Goal: Information Seeking & Learning: Understand process/instructions

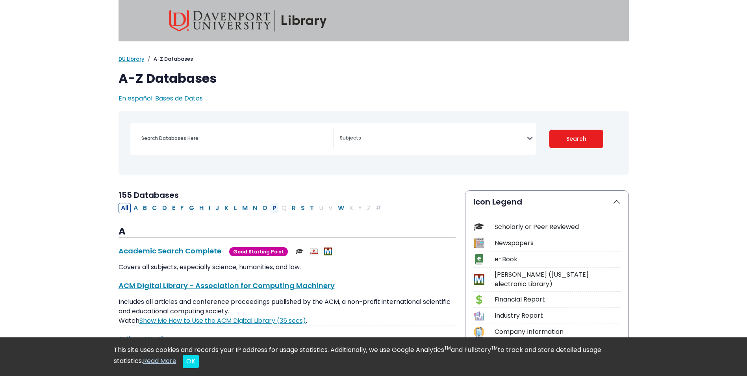
click at [273, 206] on button "P" at bounding box center [274, 208] width 9 height 10
select select "Database Subject Filter"
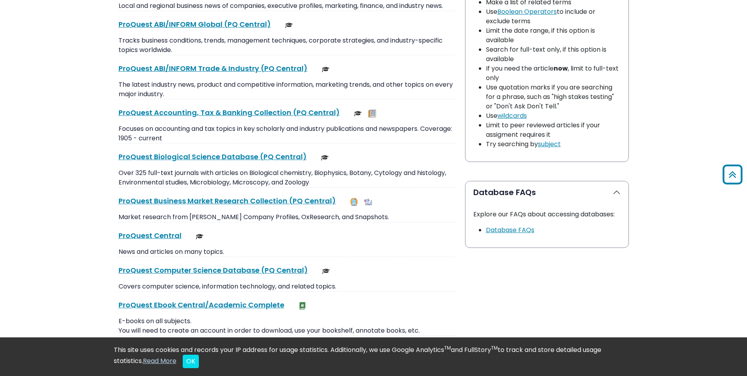
scroll to position [630, 0]
click at [161, 235] on link "ProQuest Central This link opens in a new window" at bounding box center [150, 235] width 63 height 10
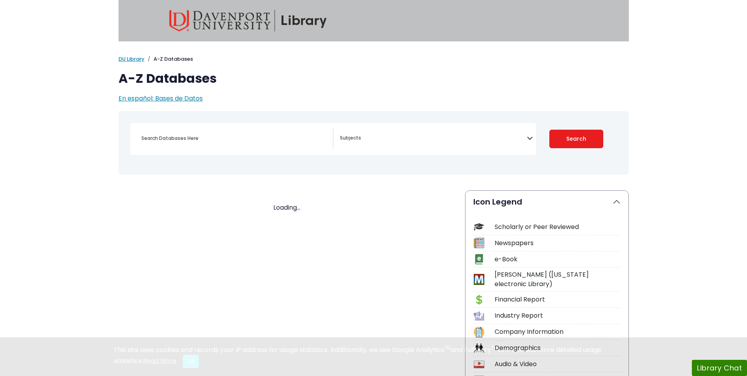
select select "Database Subject Filter"
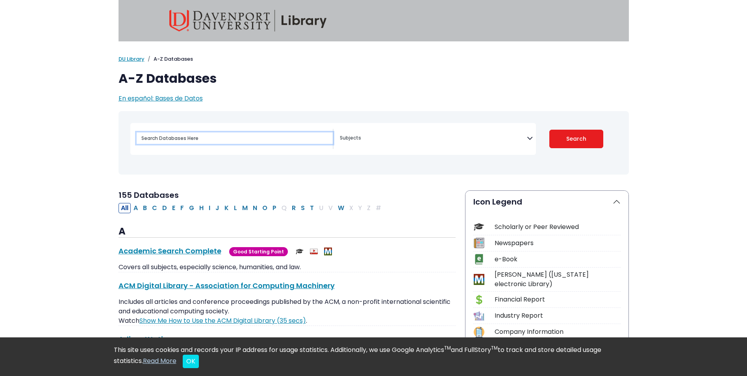
click at [149, 137] on input "Search database by title or keyword" at bounding box center [235, 137] width 196 height 11
type input "ibisworld"
click at [549, 130] on button "Search" at bounding box center [576, 139] width 54 height 19
select select "Database Subject Filter"
click at [210, 207] on button "I" at bounding box center [209, 208] width 6 height 10
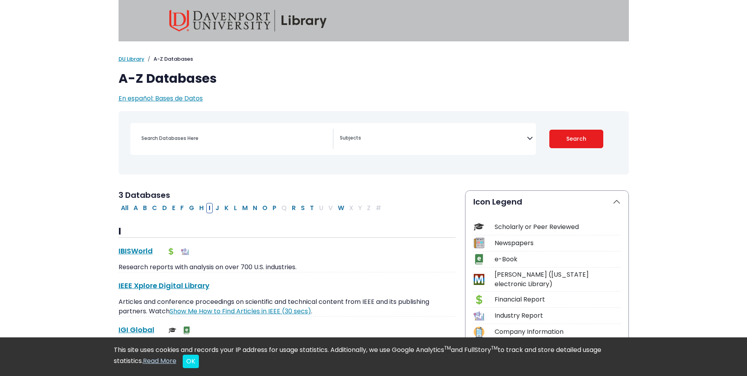
click at [529, 135] on icon "Search filters" at bounding box center [530, 137] width 6 height 12
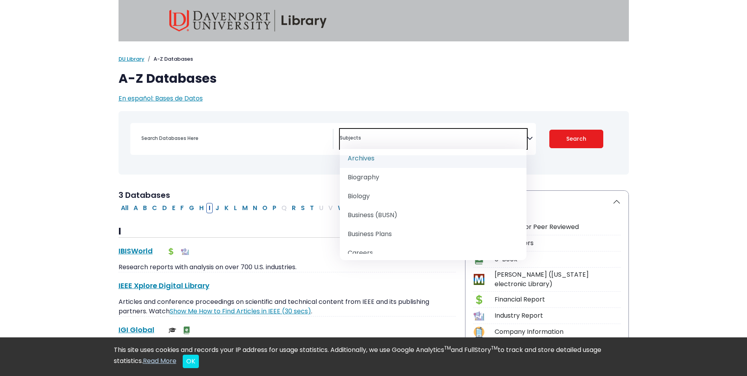
scroll to position [79, 0]
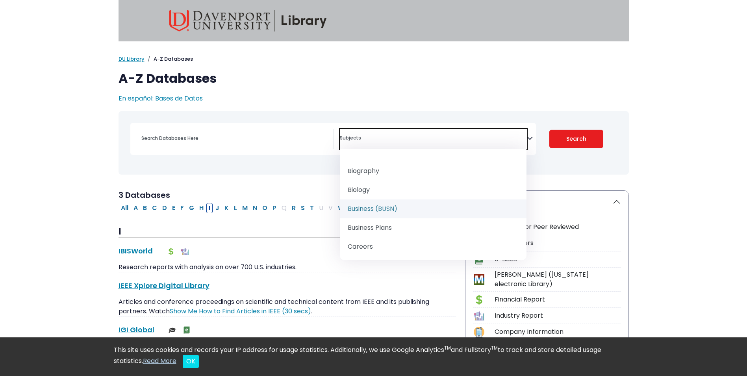
select select "219040"
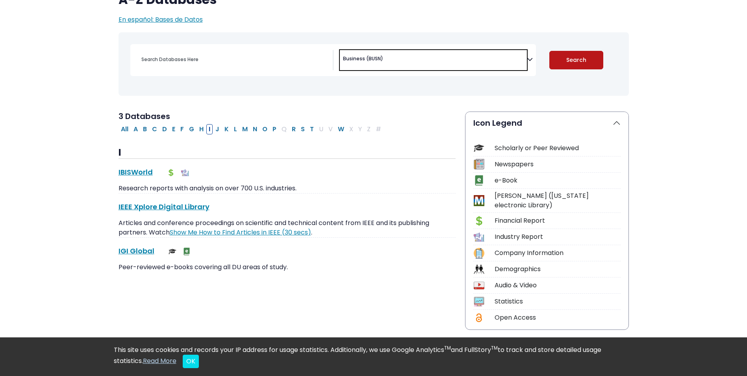
click at [576, 56] on button "Search" at bounding box center [576, 60] width 54 height 19
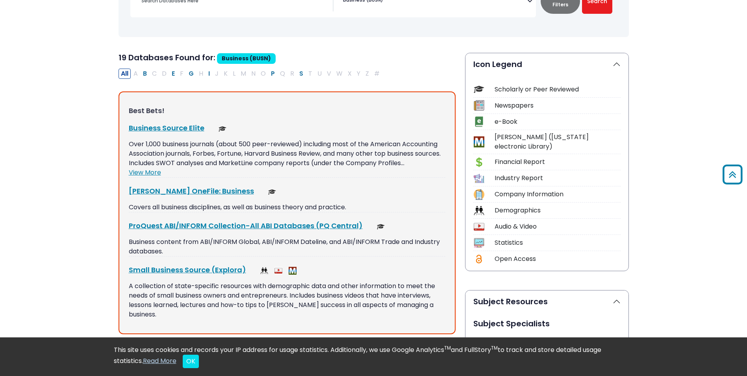
scroll to position [118, 0]
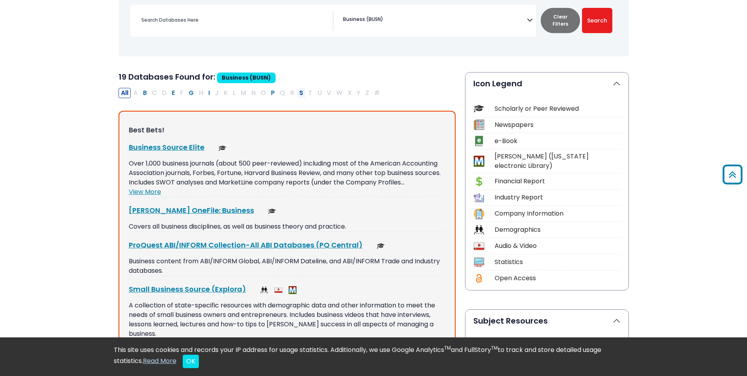
click at [301, 91] on button "S" at bounding box center [301, 93] width 9 height 10
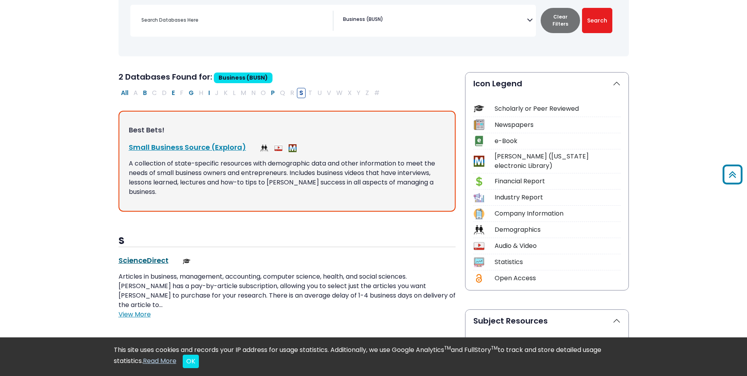
click at [152, 255] on link "ScienceDirect This link opens in a new window" at bounding box center [144, 260] width 50 height 10
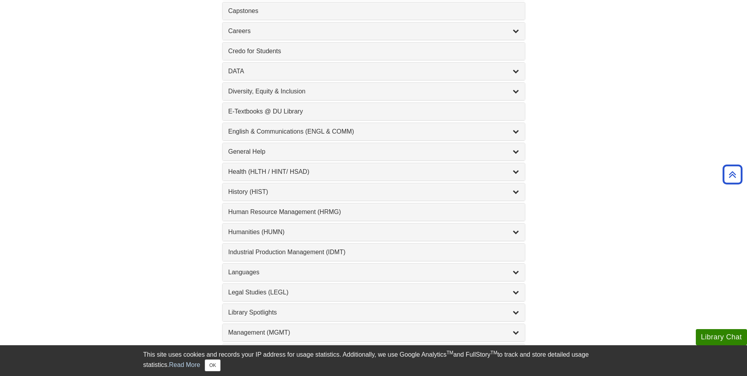
scroll to position [394, 0]
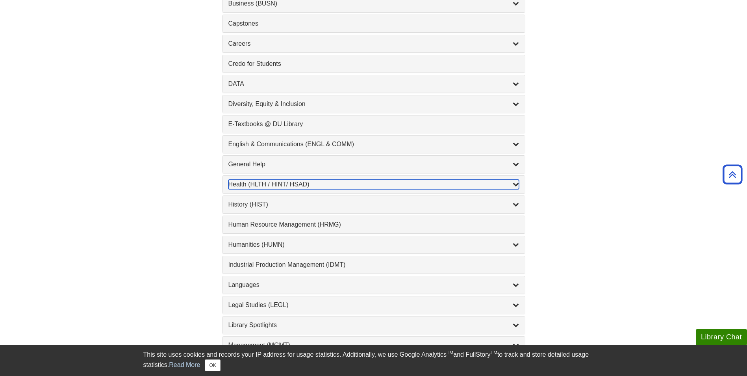
click at [287, 185] on div "Health (HLTH / HINT/ HSAD) , 12 guides" at bounding box center [373, 184] width 291 height 9
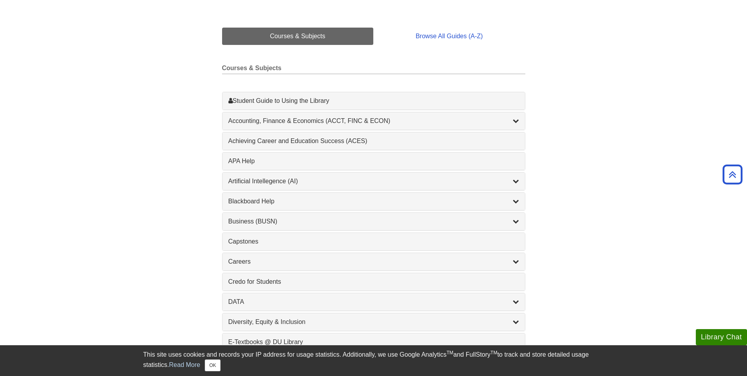
scroll to position [118, 0]
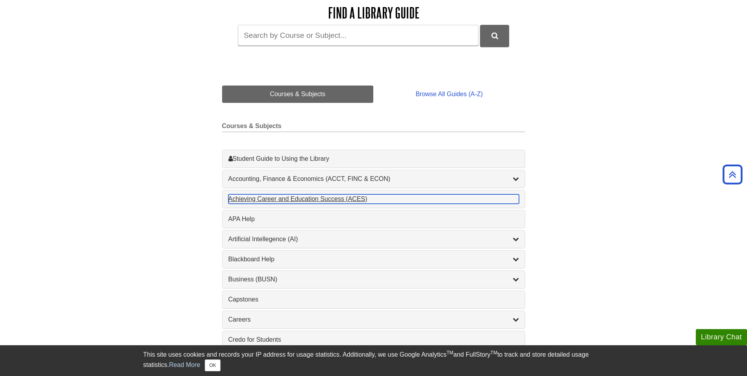
click at [350, 198] on div "Achieving Career and Education Success (ACES) , 1 guides" at bounding box center [373, 198] width 291 height 9
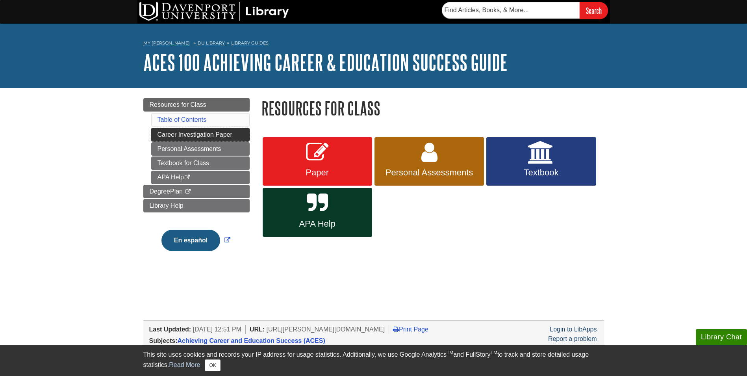
click at [178, 135] on link "Career Investigation Paper" at bounding box center [200, 134] width 98 height 13
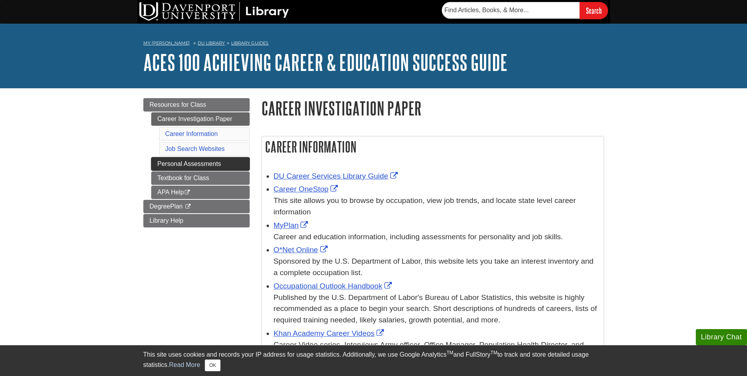
click at [173, 161] on link "Personal Assessments" at bounding box center [200, 163] width 98 height 13
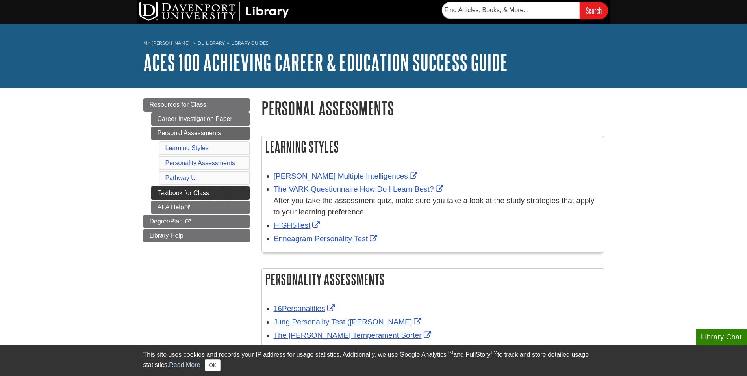
click at [183, 191] on link "Textbook for Class" at bounding box center [200, 192] width 98 height 13
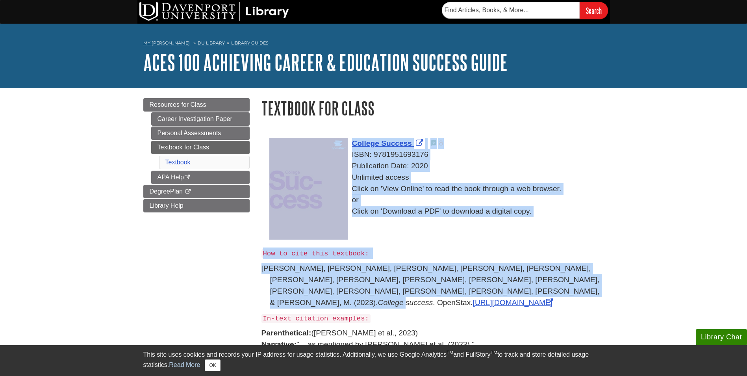
drag, startPoint x: 259, startPoint y: 264, endPoint x: 359, endPoint y: 280, distance: 101.3
click at [359, 280] on div "College Success ISBN: 9781951693176 Publication Date: 2020 Unlimited access Cli…" at bounding box center [433, 249] width 354 height 242
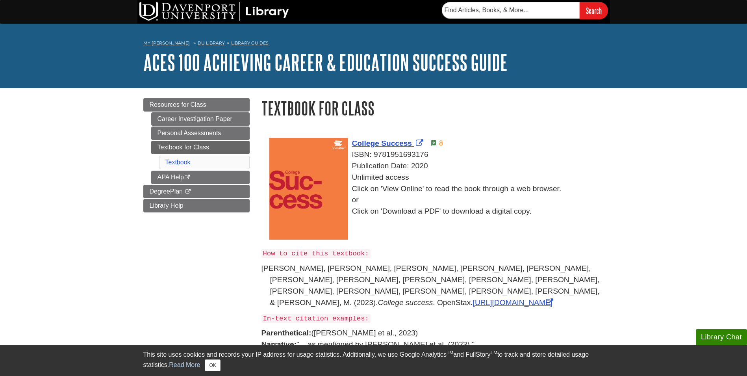
drag, startPoint x: 359, startPoint y: 280, endPoint x: 452, endPoint y: 284, distance: 92.7
click at [452, 284] on p "[PERSON_NAME], [PERSON_NAME], [PERSON_NAME], [PERSON_NAME], [PERSON_NAME], [PER…" at bounding box center [433, 285] width 343 height 45
click at [160, 206] on span "Library Help" at bounding box center [167, 205] width 34 height 7
click at [170, 173] on link "APA Help This link opens in a new window" at bounding box center [200, 177] width 98 height 13
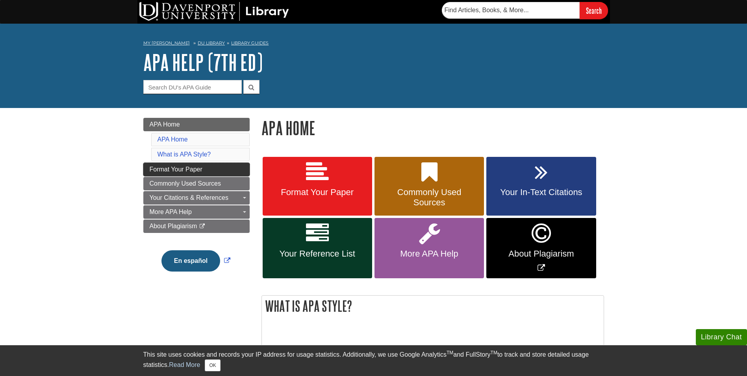
click at [194, 167] on span "Format Your Paper" at bounding box center [176, 169] width 53 height 7
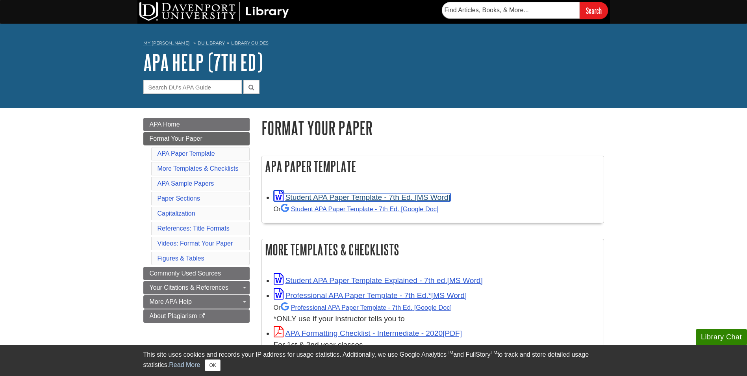
click at [348, 197] on link "Student APA Paper Template - 7th Ed. [MS Word]" at bounding box center [362, 197] width 177 height 8
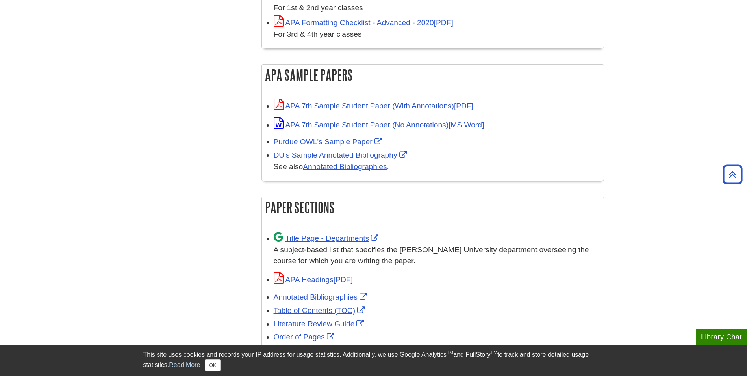
scroll to position [354, 0]
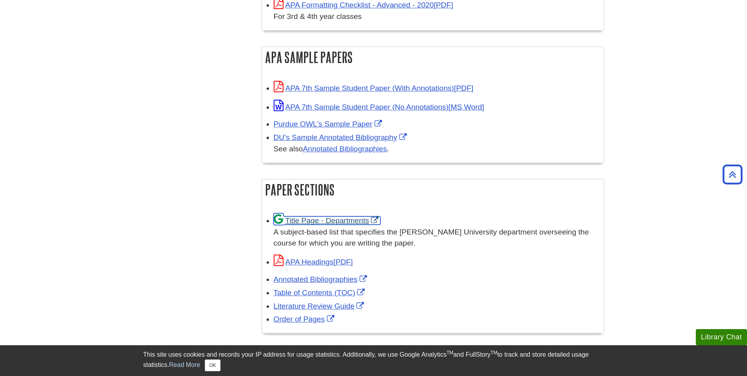
click at [318, 220] on link "Title Page - Departments" at bounding box center [327, 220] width 107 height 8
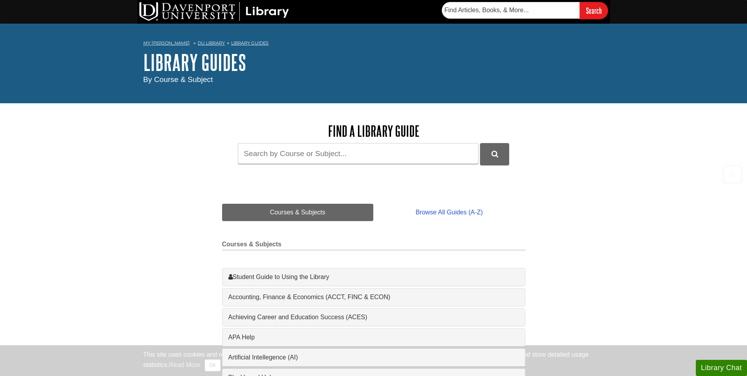
scroll to position [118, 0]
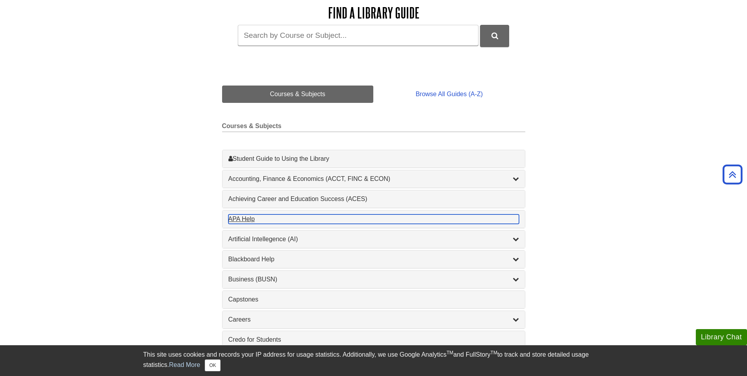
click at [239, 219] on div "APA Help , 1 guides" at bounding box center [373, 218] width 291 height 9
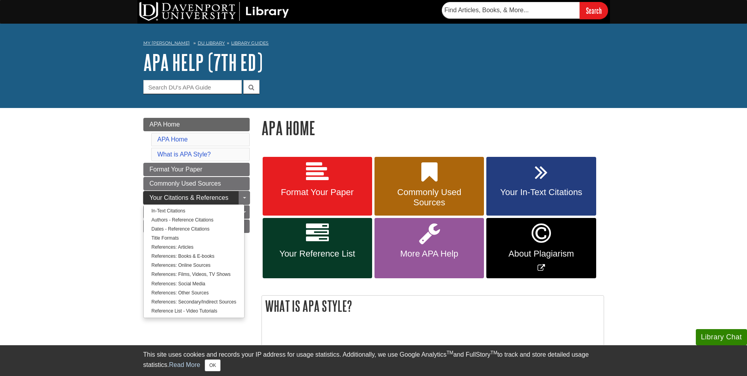
click at [163, 198] on span "Your Citations & References" at bounding box center [189, 197] width 79 height 7
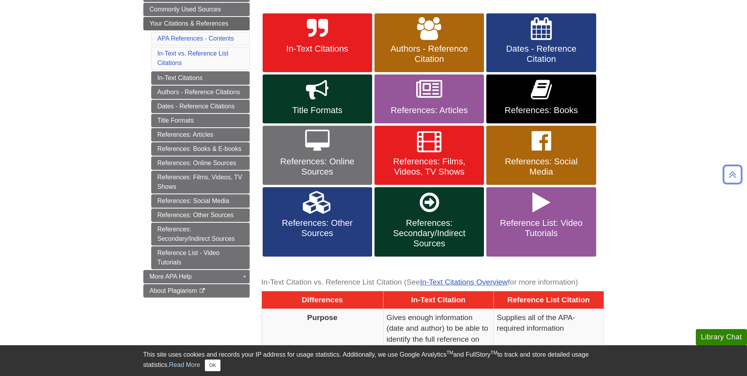
scroll to position [158, 0]
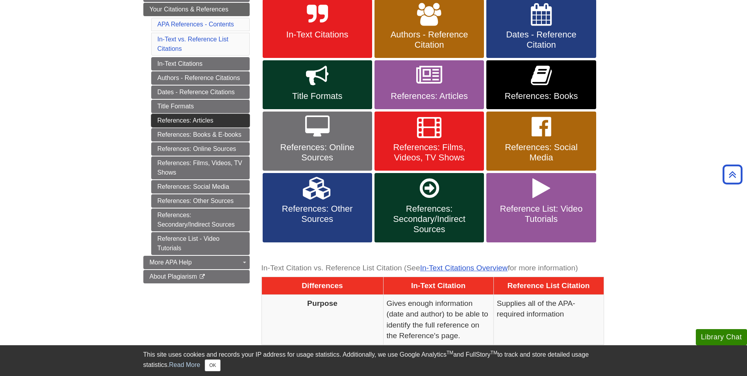
click at [176, 121] on link "References: Articles" at bounding box center [200, 120] width 98 height 13
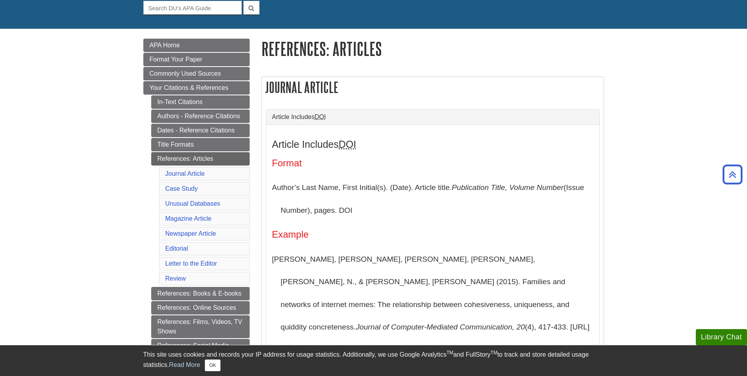
scroll to position [79, 0]
click at [191, 118] on link "Authors - Reference Citations" at bounding box center [200, 116] width 98 height 13
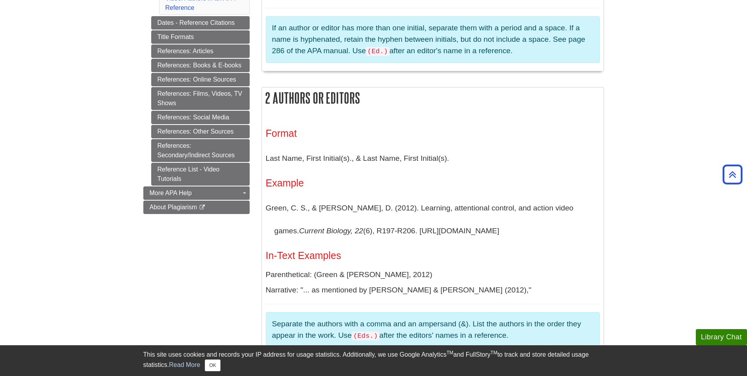
scroll to position [433, 0]
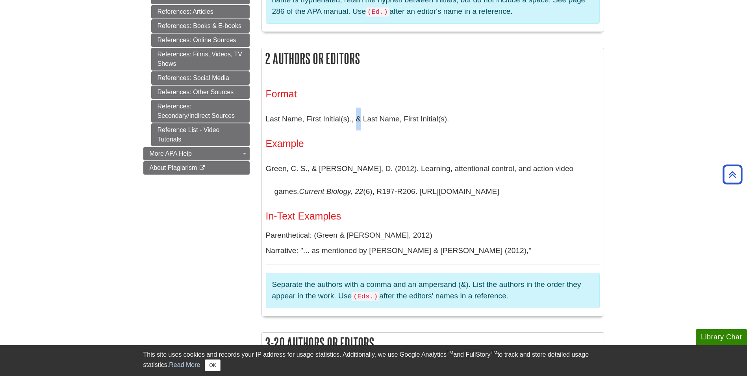
click at [361, 118] on p "Last Name, First Initial(s)., & Last Name, First Initial(s)." at bounding box center [433, 119] width 334 height 23
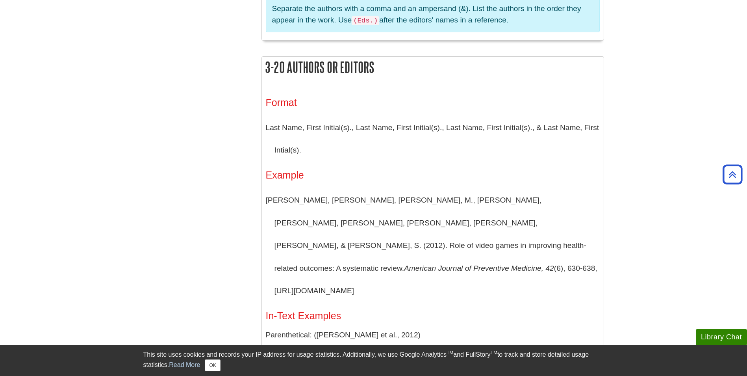
scroll to position [748, 0]
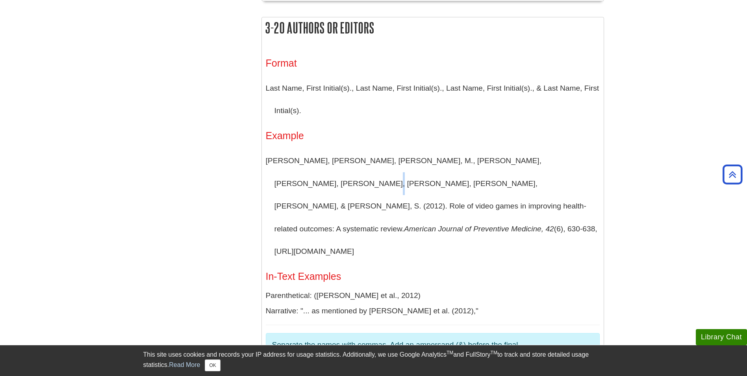
drag, startPoint x: 570, startPoint y: 158, endPoint x: 574, endPoint y: 159, distance: 4.5
click at [574, 159] on p "Primack, B. A., Carroll, M. V., McNamara, M., Klem, M. L., King, B., Rich, M., …" at bounding box center [433, 205] width 334 height 113
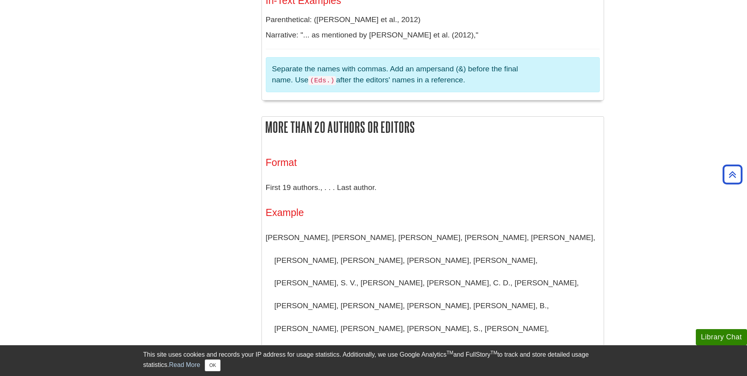
scroll to position [1063, 0]
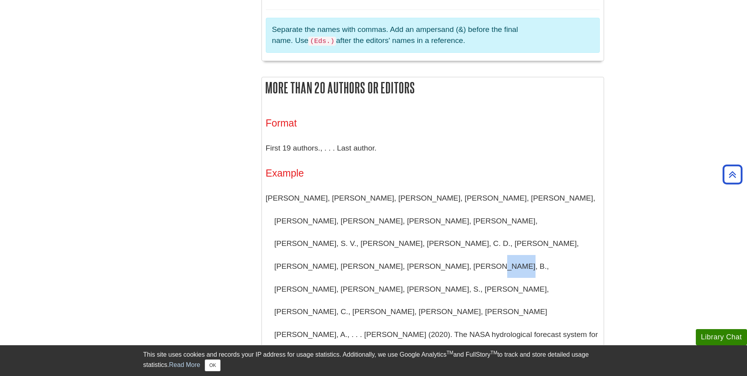
drag, startPoint x: 483, startPoint y: 221, endPoint x: 496, endPoint y: 219, distance: 12.8
click at [496, 219] on p "Arsenault, K. R., Shukla, S., Hazra, A., Getirana, A., McNally, A., Kumar, S. V…" at bounding box center [433, 289] width 334 height 204
drag, startPoint x: 496, startPoint y: 219, endPoint x: 510, endPoint y: 224, distance: 15.3
click at [510, 224] on p "Arsenault, K. R., Shukla, S., Hazra, A., Getirana, A., McNally, A., Kumar, S. V…" at bounding box center [433, 289] width 334 height 204
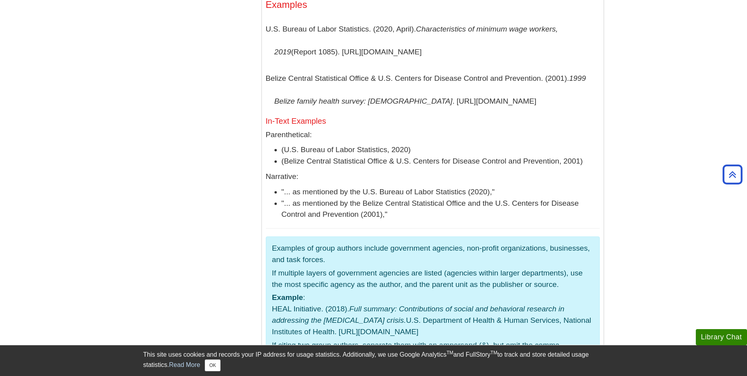
scroll to position [1733, 0]
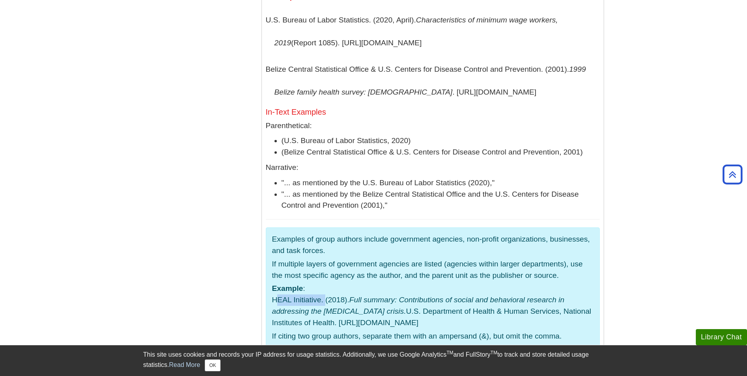
drag, startPoint x: 323, startPoint y: 210, endPoint x: 262, endPoint y: 210, distance: 60.7
click at [262, 210] on div "Format Full Name of Group. Full Name of First Group & Full Name of Second Group…" at bounding box center [433, 129] width 342 height 454
drag, startPoint x: 262, startPoint y: 210, endPoint x: 388, endPoint y: 176, distance: 129.8
click at [388, 258] on p "If multiple layers of government agencies are listed (agencies within larger de…" at bounding box center [432, 269] width 321 height 23
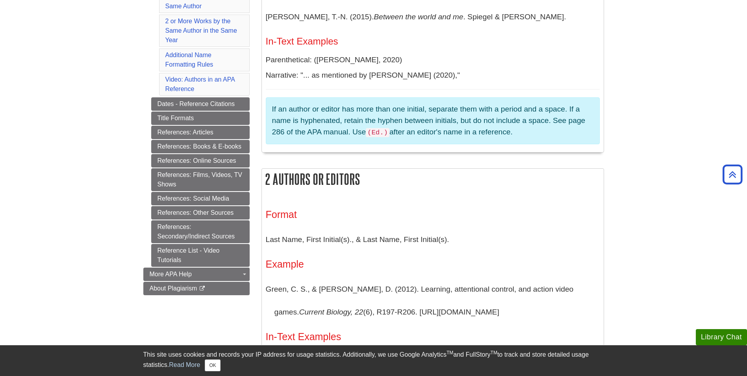
scroll to position [315, 0]
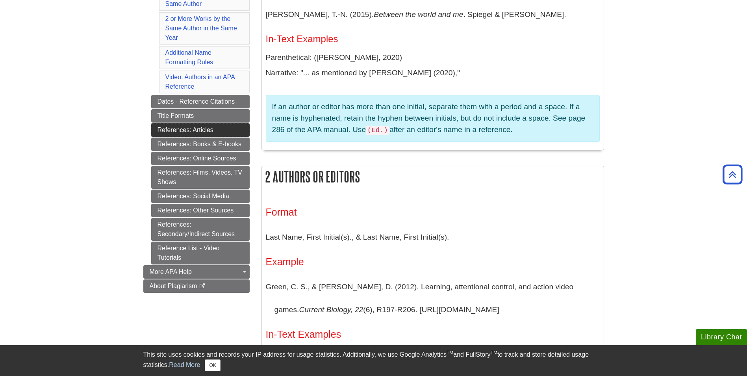
click at [189, 130] on link "References: Articles" at bounding box center [200, 129] width 98 height 13
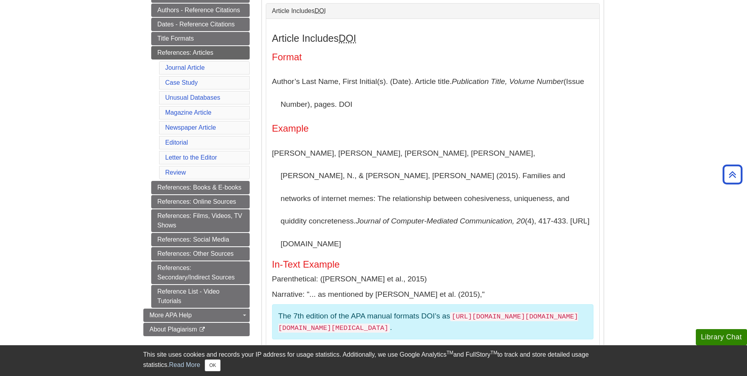
scroll to position [197, 0]
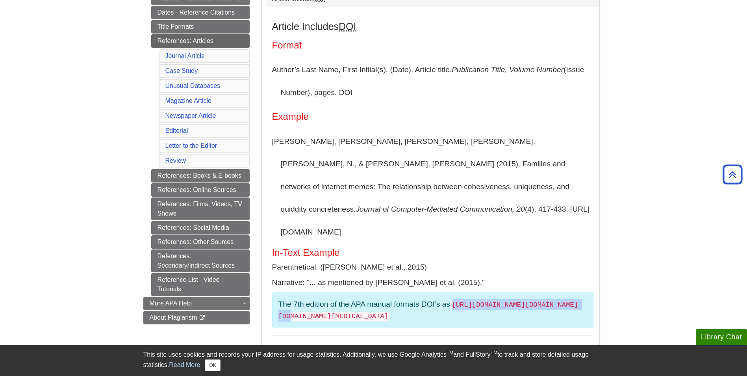
drag, startPoint x: 453, startPoint y: 281, endPoint x: 582, endPoint y: 284, distance: 128.8
click at [579, 300] on code "https://DOI.org/XX.XXXX/XXXX.XXXXX" at bounding box center [428, 310] width 300 height 20
copy code "https://DOI.org/XX.XXXX/XXXX.XXXXX"
click at [449, 142] on p "Segev, E., Nissenbaum, A., Stolero, N., & Shifman, L. (2015). Families and netw…" at bounding box center [432, 186] width 321 height 113
click at [445, 148] on p "Segev, E., Nissenbaum, A., Stolero, N., & Shifman, L. (2015). Families and netw…" at bounding box center [432, 186] width 321 height 113
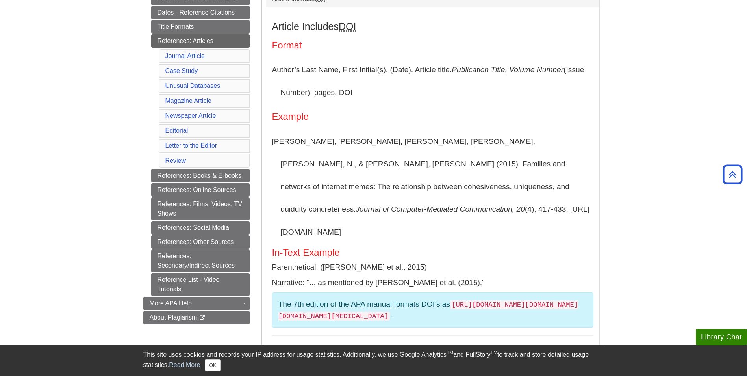
click at [475, 142] on p "Segev, E., Nissenbaum, A., Stolero, N., & Shifman, L. (2015). Families and netw…" at bounding box center [432, 186] width 321 height 113
click at [493, 141] on p "Segev, E., Nissenbaum, A., Stolero, N., & Shifman, L. (2015). Families and netw…" at bounding box center [432, 186] width 321 height 113
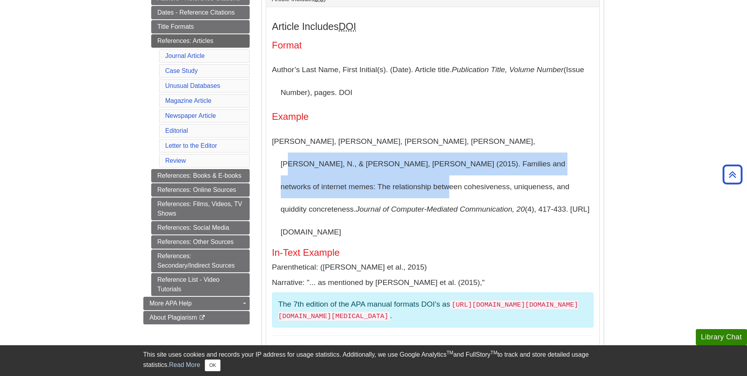
drag, startPoint x: 479, startPoint y: 139, endPoint x: 584, endPoint y: 161, distance: 107.1
click at [584, 161] on p "Segev, E., Nissenbaum, A., Stolero, N., & Shifman, L. (2015). Families and netw…" at bounding box center [432, 186] width 321 height 113
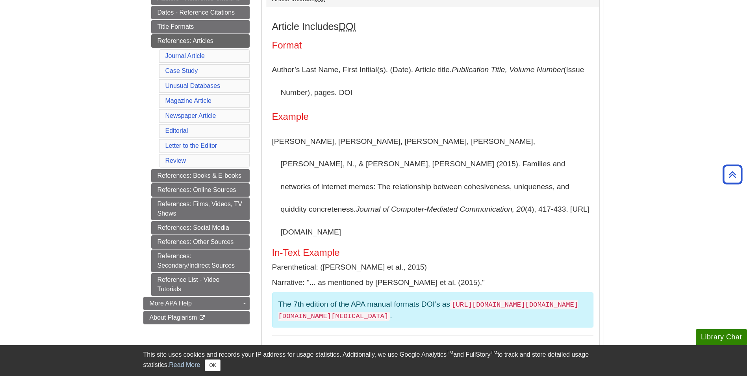
drag, startPoint x: 584, startPoint y: 161, endPoint x: 538, endPoint y: 202, distance: 61.4
click at [538, 202] on p "Segev, E., Nissenbaum, A., Stolero, N., & Shifman, L. (2015). Families and netw…" at bounding box center [432, 186] width 321 height 113
click at [485, 143] on p "Segev, E., Nissenbaum, A., Stolero, N., & Shifman, L. (2015). Families and netw…" at bounding box center [432, 186] width 321 height 113
click at [483, 139] on p "Segev, E., Nissenbaum, A., Stolero, N., & Shifman, L. (2015). Families and netw…" at bounding box center [432, 186] width 321 height 113
click at [485, 140] on p "Segev, E., Nissenbaum, A., Stolero, N., & Shifman, L. (2015). Families and netw…" at bounding box center [432, 186] width 321 height 113
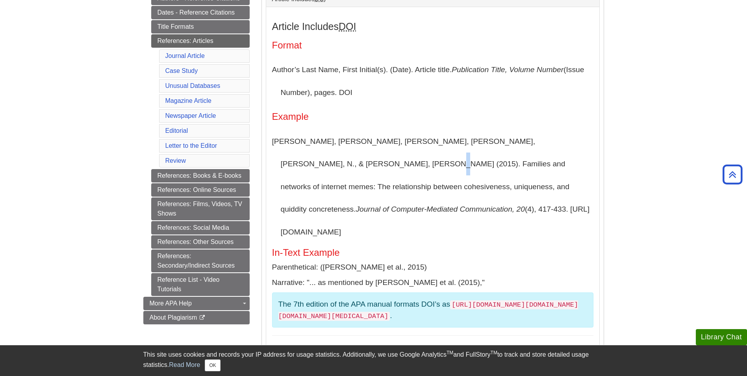
click at [313, 161] on p "Segev, E., Nissenbaum, A., Stolero, N., & Shifman, L. (2015). Families and netw…" at bounding box center [432, 186] width 321 height 113
click at [309, 162] on p "Segev, E., Nissenbaum, A., Stolero, N., & Shifman, L. (2015). Families and netw…" at bounding box center [432, 186] width 321 height 113
click at [348, 165] on p "Segev, E., Nissenbaum, A., Stolero, N., & Shifman, L. (2015). Families and netw…" at bounding box center [432, 186] width 321 height 113
drag, startPoint x: 309, startPoint y: 156, endPoint x: 314, endPoint y: 161, distance: 7.5
click at [314, 161] on p "Segev, E., Nissenbaum, A., Stolero, N., & Shifman, L. (2015). Families and netw…" at bounding box center [432, 186] width 321 height 113
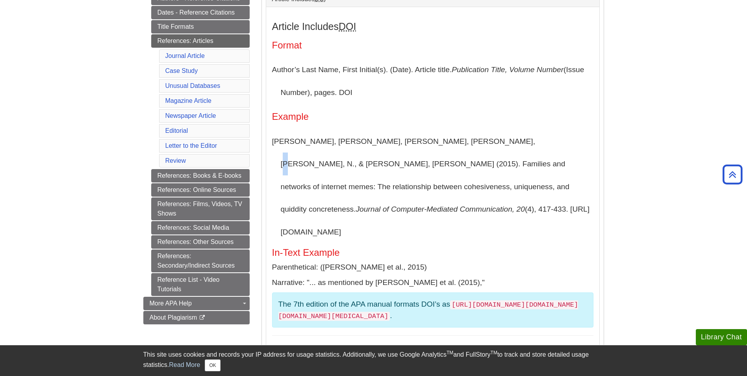
click at [481, 141] on p "Segev, E., Nissenbaum, A., Stolero, N., & Shifman, L. (2015). Families and netw…" at bounding box center [432, 186] width 321 height 113
click at [356, 175] on p "Segev, E., Nissenbaum, A., Stolero, N., & Shifman, L. (2015). Families and netw…" at bounding box center [432, 186] width 321 height 113
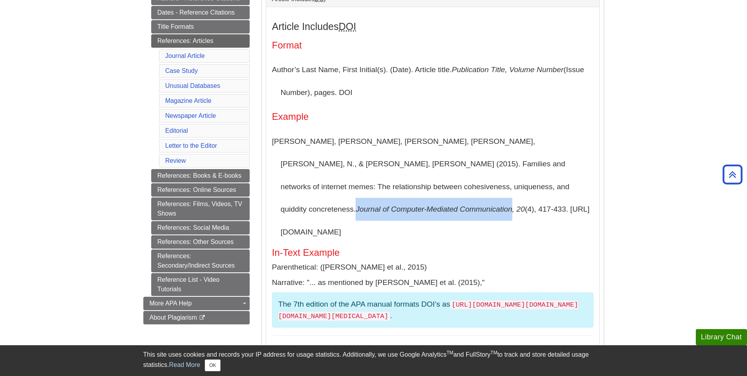
drag, startPoint x: 280, startPoint y: 185, endPoint x: 435, endPoint y: 193, distance: 155.8
click at [435, 193] on p "Segev, E., Nissenbaum, A., Stolero, N., & Shifman, L. (2015). Families and netw…" at bounding box center [432, 186] width 321 height 113
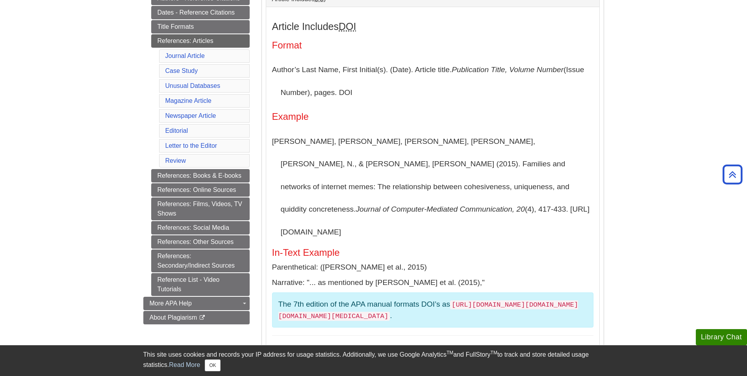
click at [459, 206] on p "Segev, E., Nissenbaum, A., Stolero, N., & Shifman, L. (2015). Families and netw…" at bounding box center [432, 186] width 321 height 113
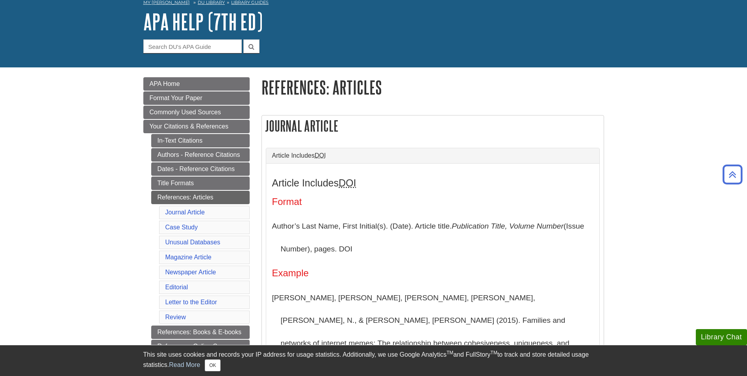
scroll to position [39, 0]
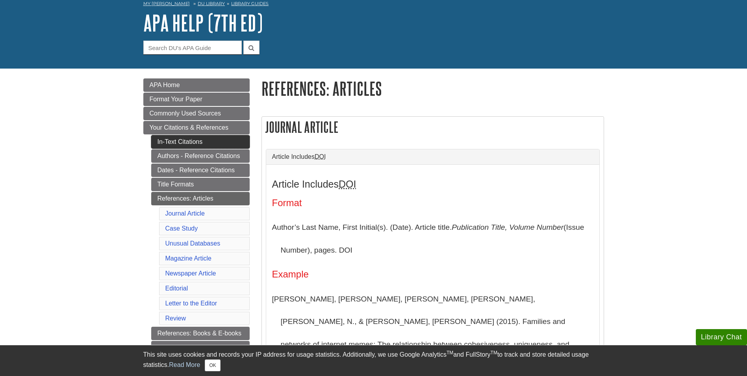
click at [172, 142] on link "In-Text Citations" at bounding box center [200, 141] width 98 height 13
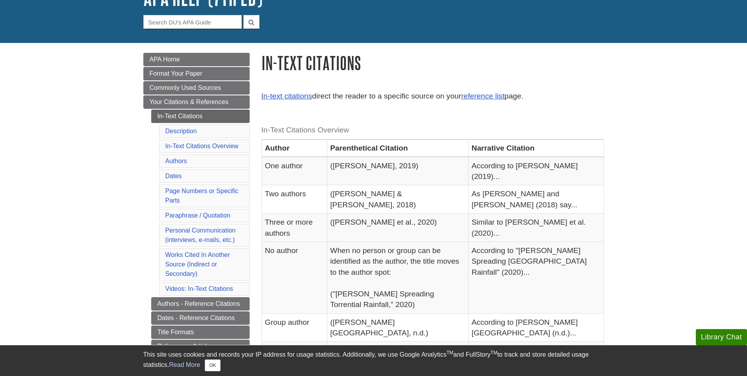
scroll to position [79, 0]
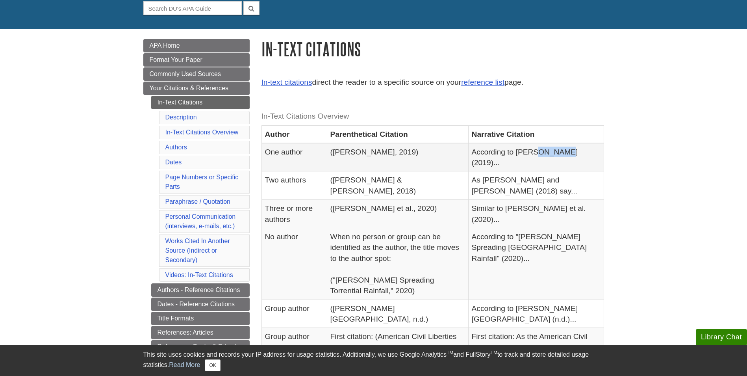
drag, startPoint x: 551, startPoint y: 152, endPoint x: 574, endPoint y: 152, distance: 23.6
click at [574, 152] on td "According to Smith (2019)..." at bounding box center [535, 157] width 135 height 28
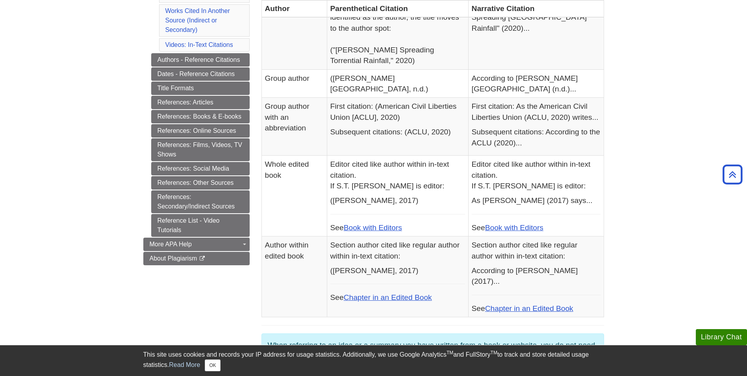
scroll to position [315, 0]
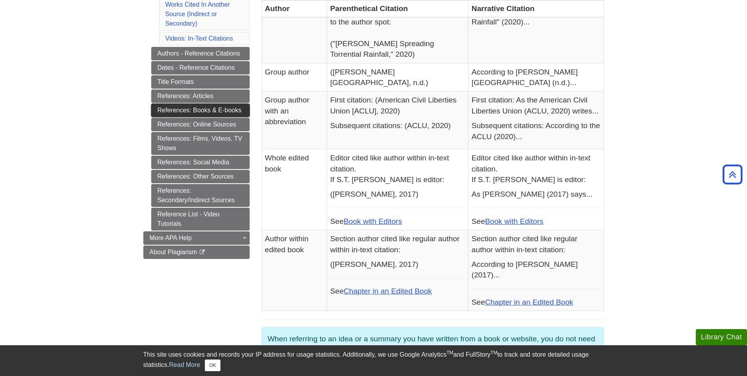
click at [194, 107] on link "References: Books & E-books" at bounding box center [200, 110] width 98 height 13
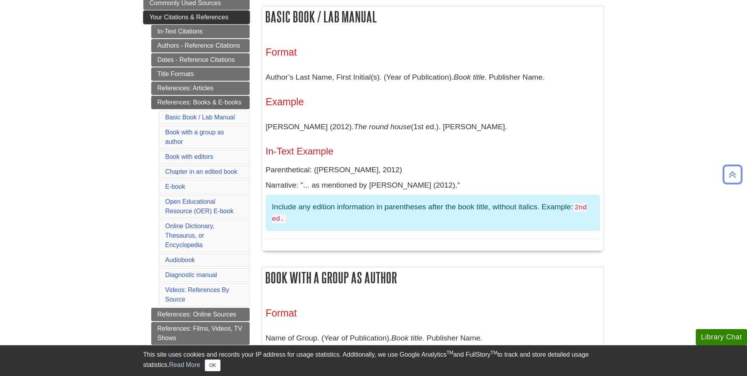
scroll to position [197, 0]
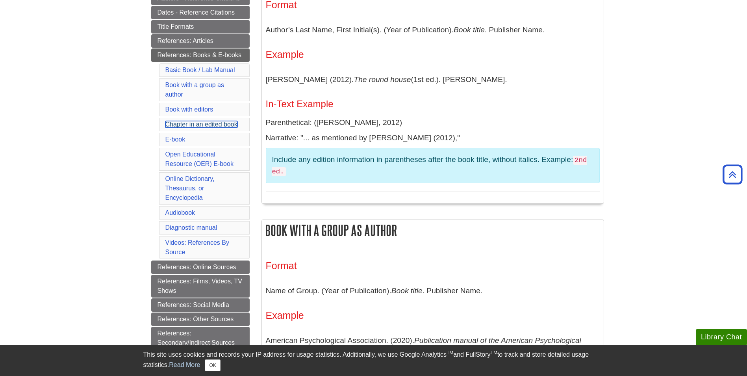
click at [171, 122] on link "Chapter in an edited book" at bounding box center [201, 124] width 72 height 7
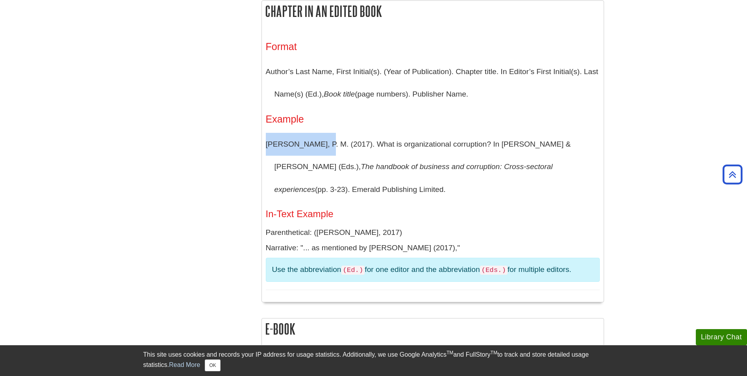
drag, startPoint x: 265, startPoint y: 142, endPoint x: 315, endPoint y: 144, distance: 50.1
click at [315, 144] on div "Format Author’s Last Name, First Initial(s). (Year of Publication). Chapter tit…" at bounding box center [433, 165] width 342 height 273
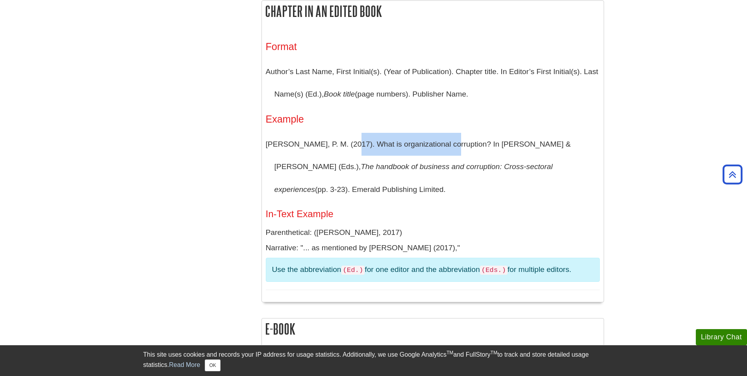
drag, startPoint x: 315, startPoint y: 144, endPoint x: 443, endPoint y: 140, distance: 127.7
click at [443, 140] on p "[PERSON_NAME], P. M. (2017). What is organizational corruption? In [PERSON_NAME…" at bounding box center [433, 167] width 334 height 68
drag, startPoint x: 443, startPoint y: 140, endPoint x: 456, endPoint y: 140, distance: 13.4
click at [456, 140] on p "[PERSON_NAME], P. M. (2017). What is organizational corruption? In [PERSON_NAME…" at bounding box center [433, 167] width 334 height 68
drag, startPoint x: 455, startPoint y: 140, endPoint x: 457, endPoint y: 145, distance: 5.1
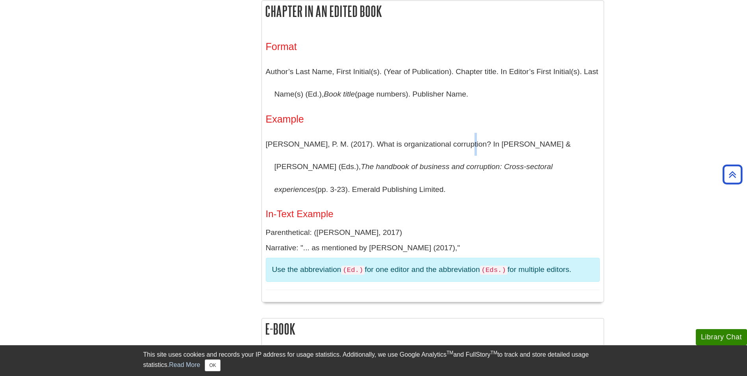
click at [457, 145] on p "[PERSON_NAME], P. M. (2017). What is organizational corruption? In [PERSON_NAME…" at bounding box center [433, 167] width 334 height 68
click at [459, 148] on p "[PERSON_NAME], P. M. (2017). What is organizational corruption? In [PERSON_NAME…" at bounding box center [433, 167] width 334 height 68
click at [278, 167] on icon "The handbook of business and corruption: Cross-sectoral experiences" at bounding box center [414, 177] width 278 height 31
click at [421, 167] on icon "The handbook of business and corruption: Cross-sectoral experiences" at bounding box center [414, 177] width 278 height 31
drag, startPoint x: 417, startPoint y: 166, endPoint x: 423, endPoint y: 165, distance: 5.6
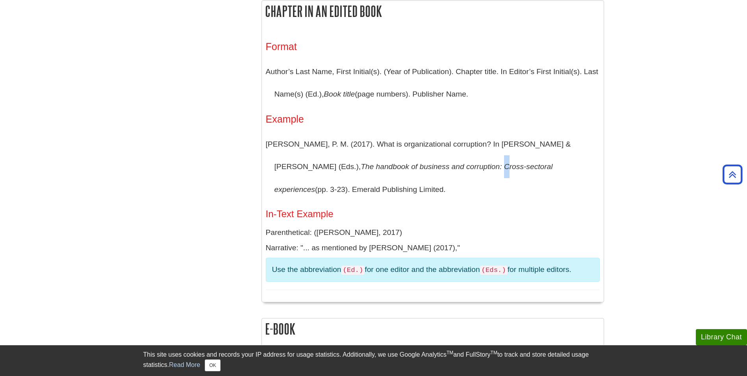
click at [423, 165] on icon "The handbook of business and corruption: Cross-sectoral experiences" at bounding box center [414, 177] width 278 height 31
drag, startPoint x: 423, startPoint y: 165, endPoint x: 523, endPoint y: 183, distance: 101.7
click at [521, 189] on p "[PERSON_NAME], P. M. (2017). What is organizational corruption? In [PERSON_NAME…" at bounding box center [433, 167] width 334 height 68
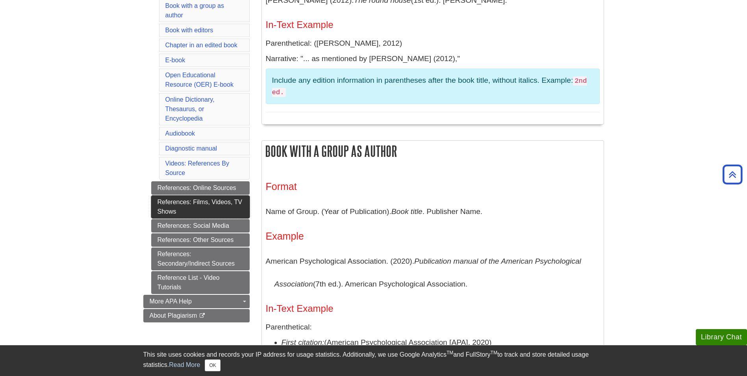
scroll to position [276, 0]
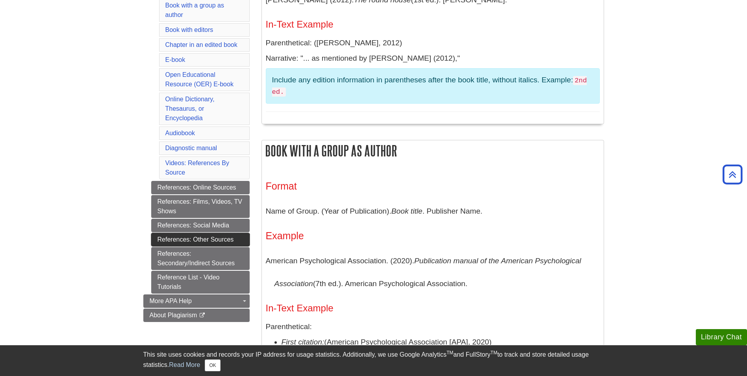
click at [187, 239] on link "References: Other Sources" at bounding box center [200, 239] width 98 height 13
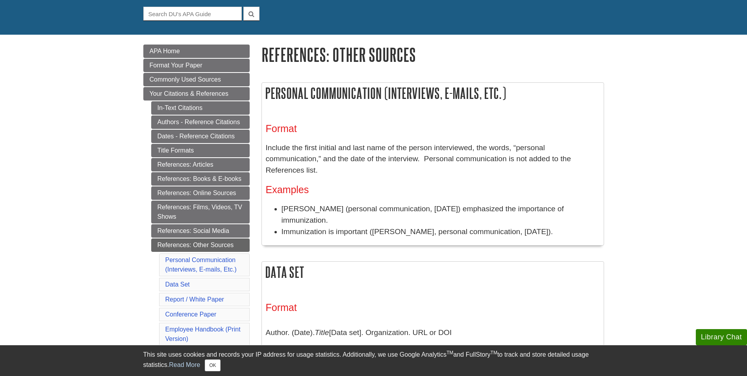
scroll to position [79, 0]
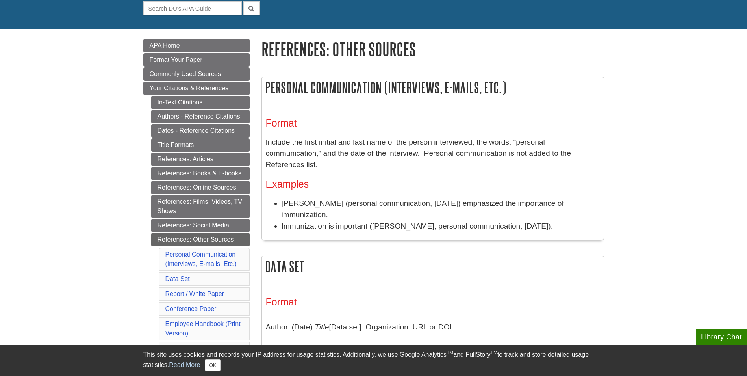
click at [330, 198] on li "[PERSON_NAME] (personal communication, [DATE]) emphasized the importance of imm…" at bounding box center [441, 209] width 318 height 23
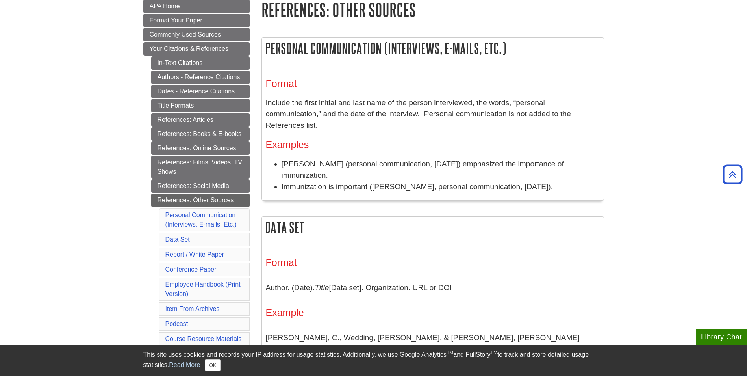
scroll to position [0, 0]
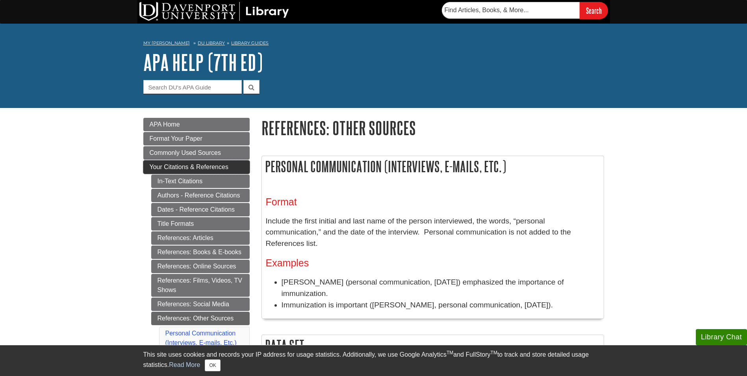
click at [183, 167] on span "Your Citations & References" at bounding box center [189, 166] width 79 height 7
